Goal: Find contact information: Find contact information

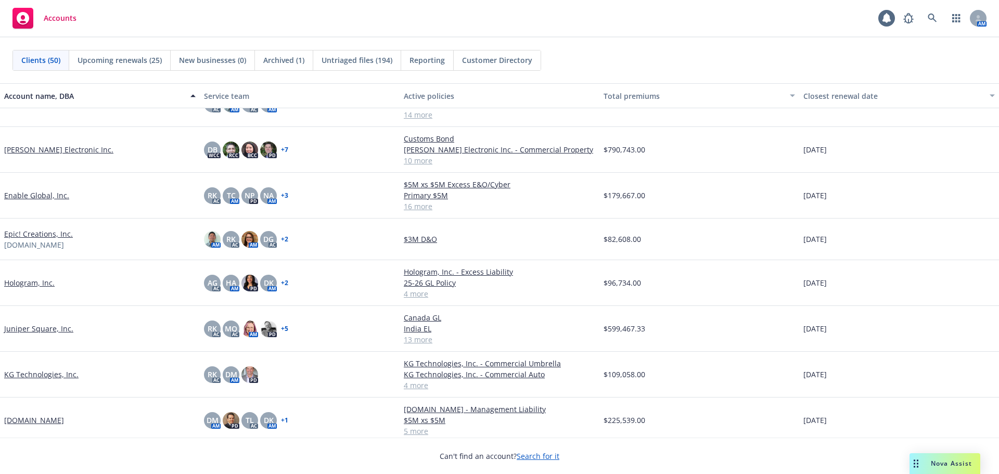
scroll to position [728, 0]
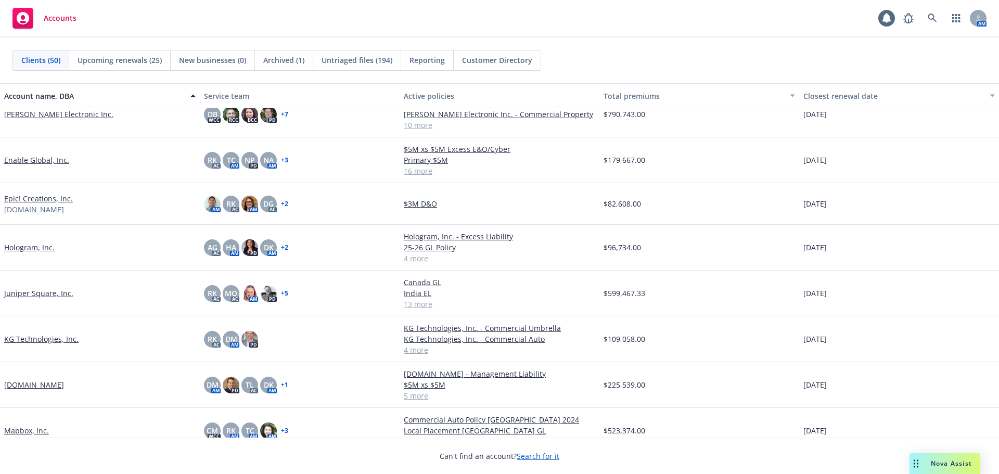
click at [41, 246] on link "Hologram, Inc." at bounding box center [29, 247] width 50 height 11
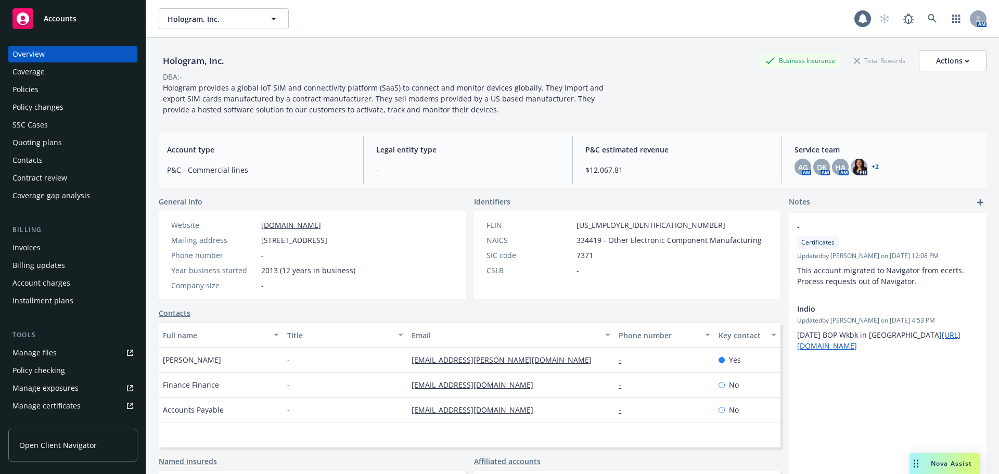
click at [86, 159] on div "Contacts" at bounding box center [72, 160] width 121 height 17
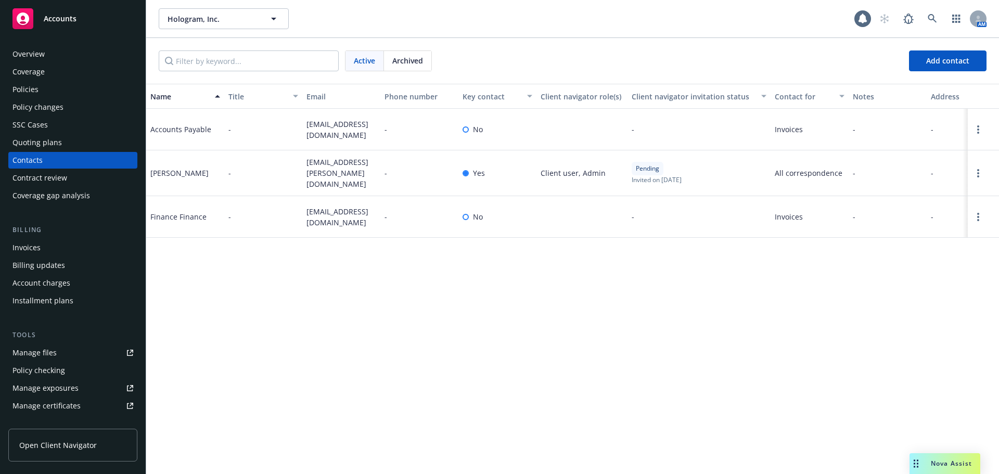
click at [91, 27] on div "Accounts" at bounding box center [72, 18] width 121 height 21
